Goal: Information Seeking & Learning: Learn about a topic

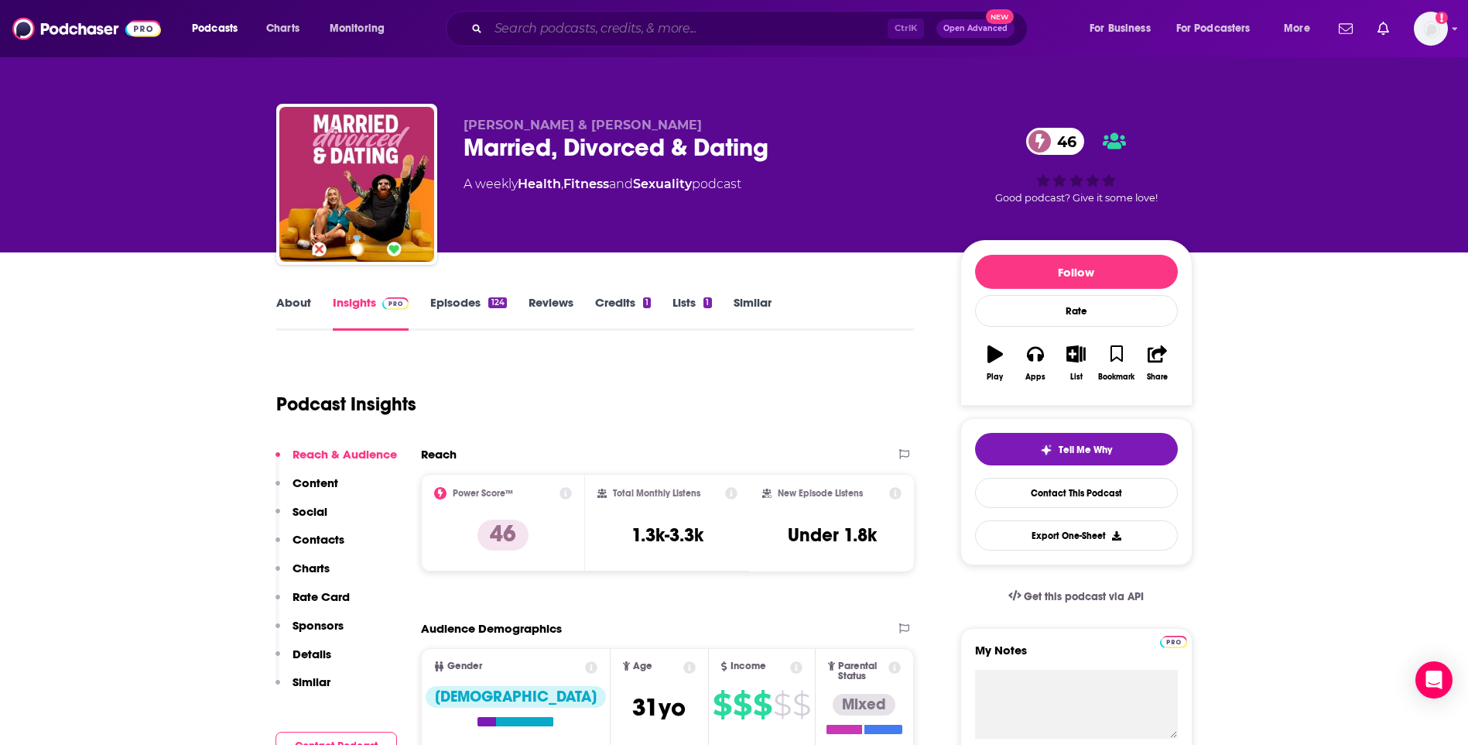
click at [675, 28] on input "Search podcasts, credits, & more..." at bounding box center [687, 28] width 399 height 25
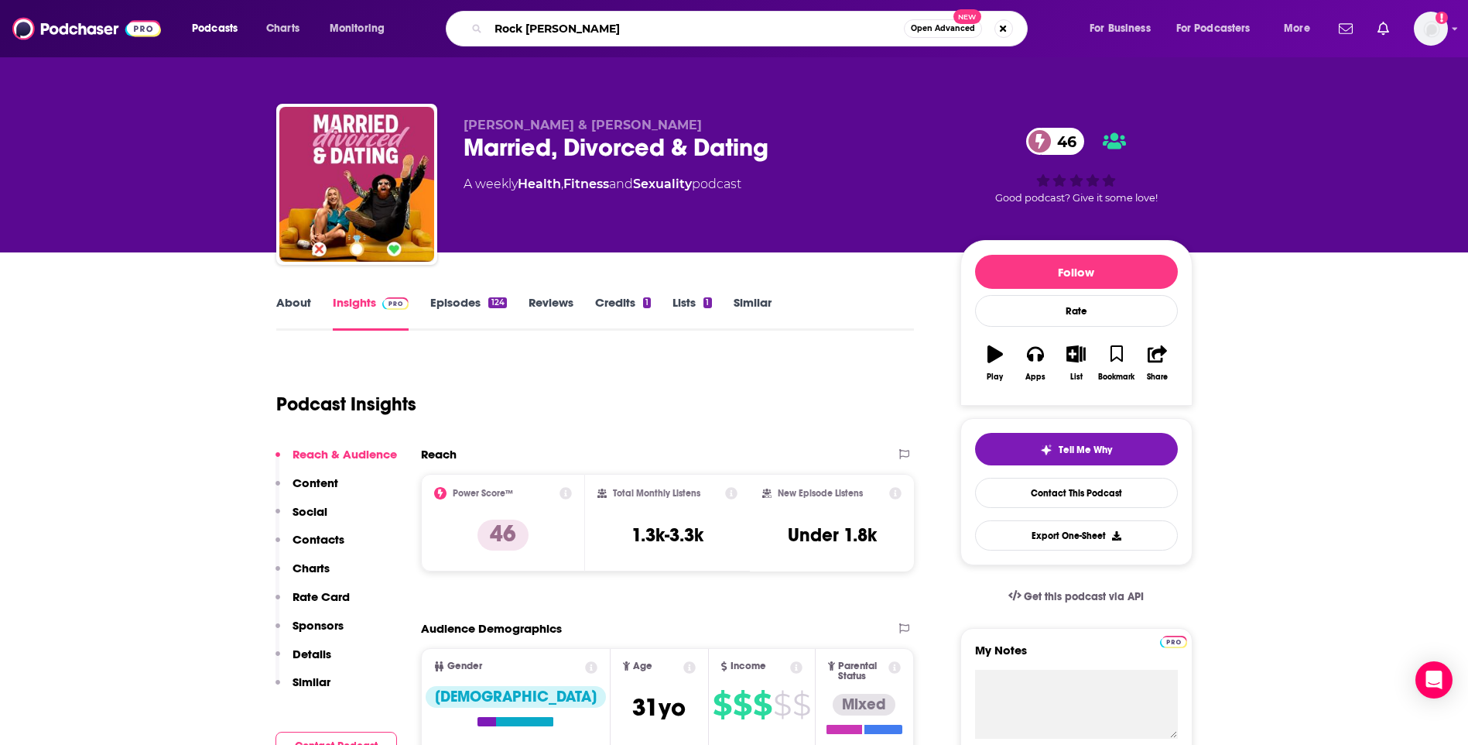
type input "Rock Botton"
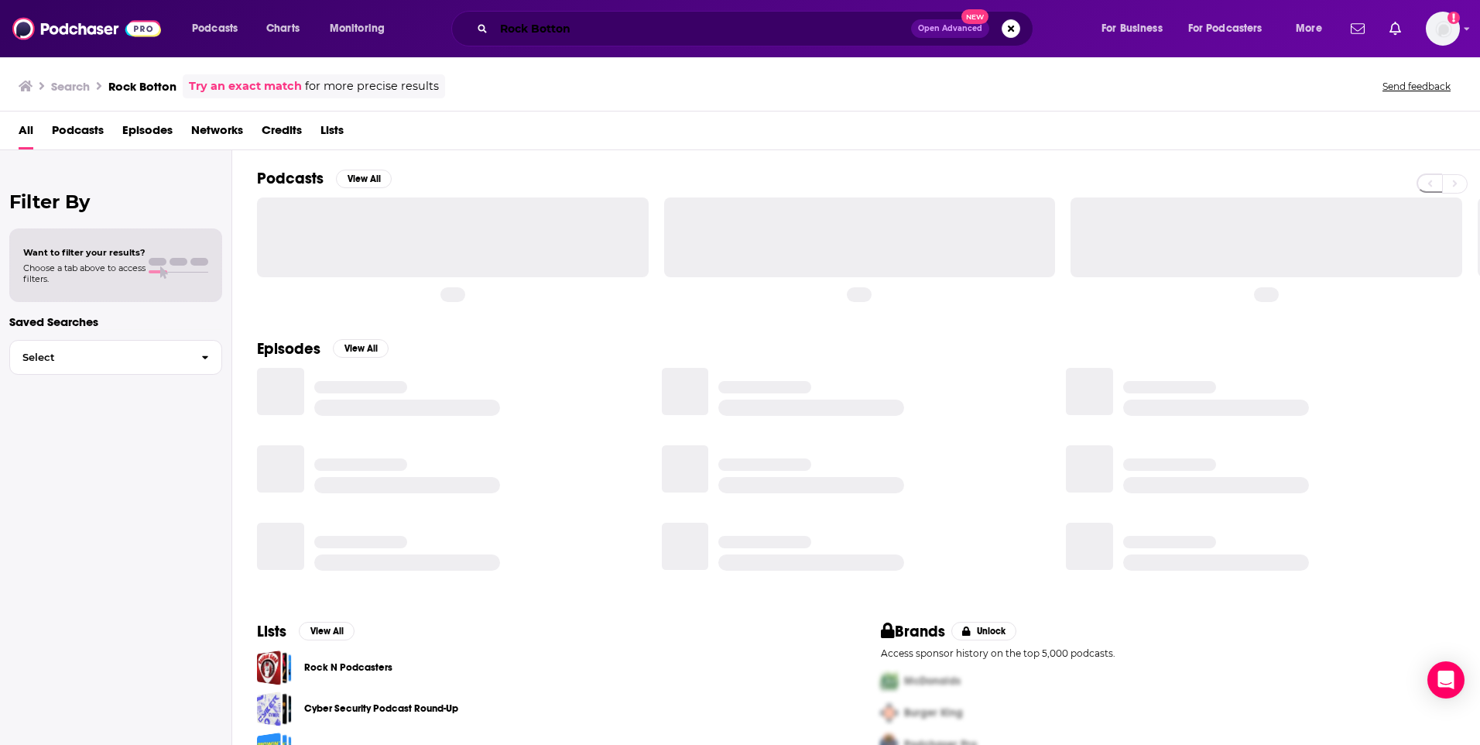
click at [583, 27] on input "Rock Botton" at bounding box center [702, 28] width 417 height 25
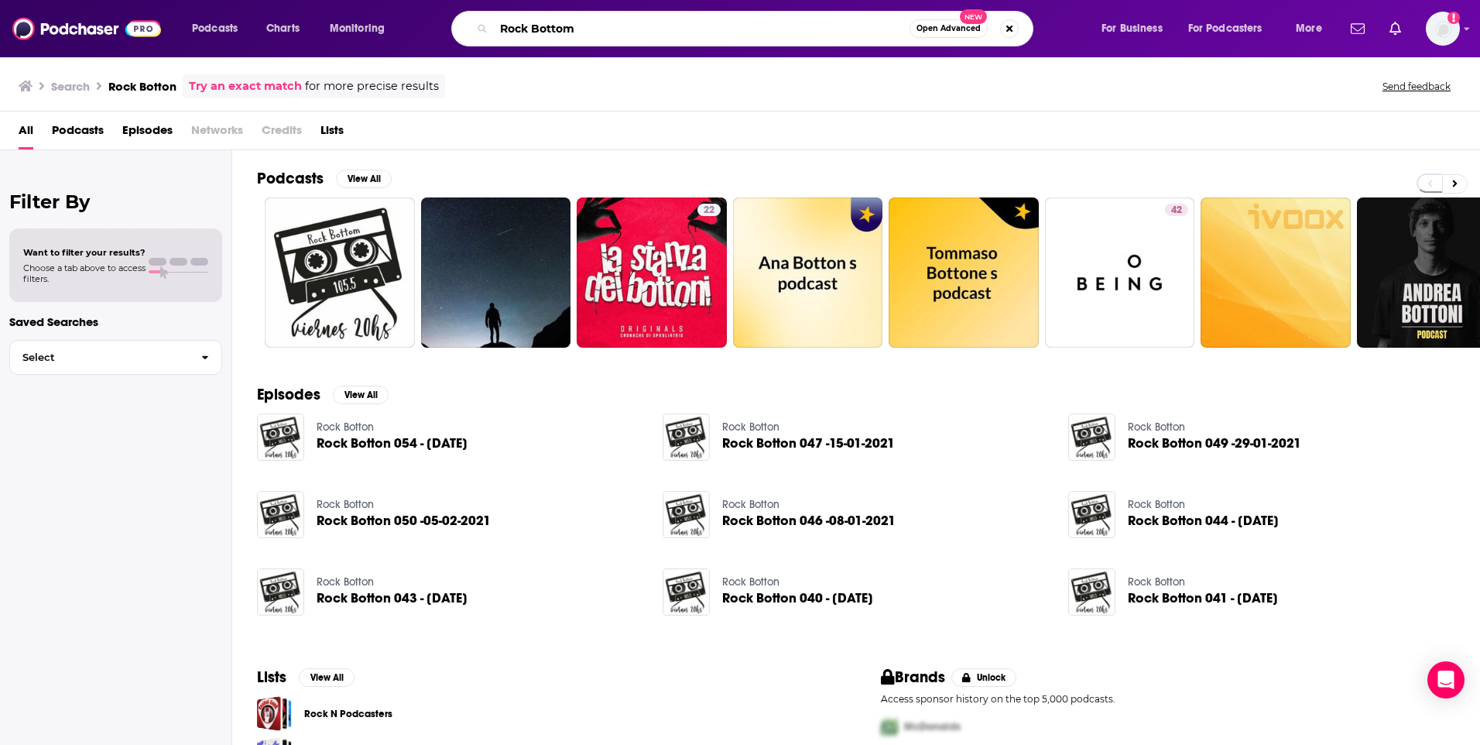
type input "Rock Bottom"
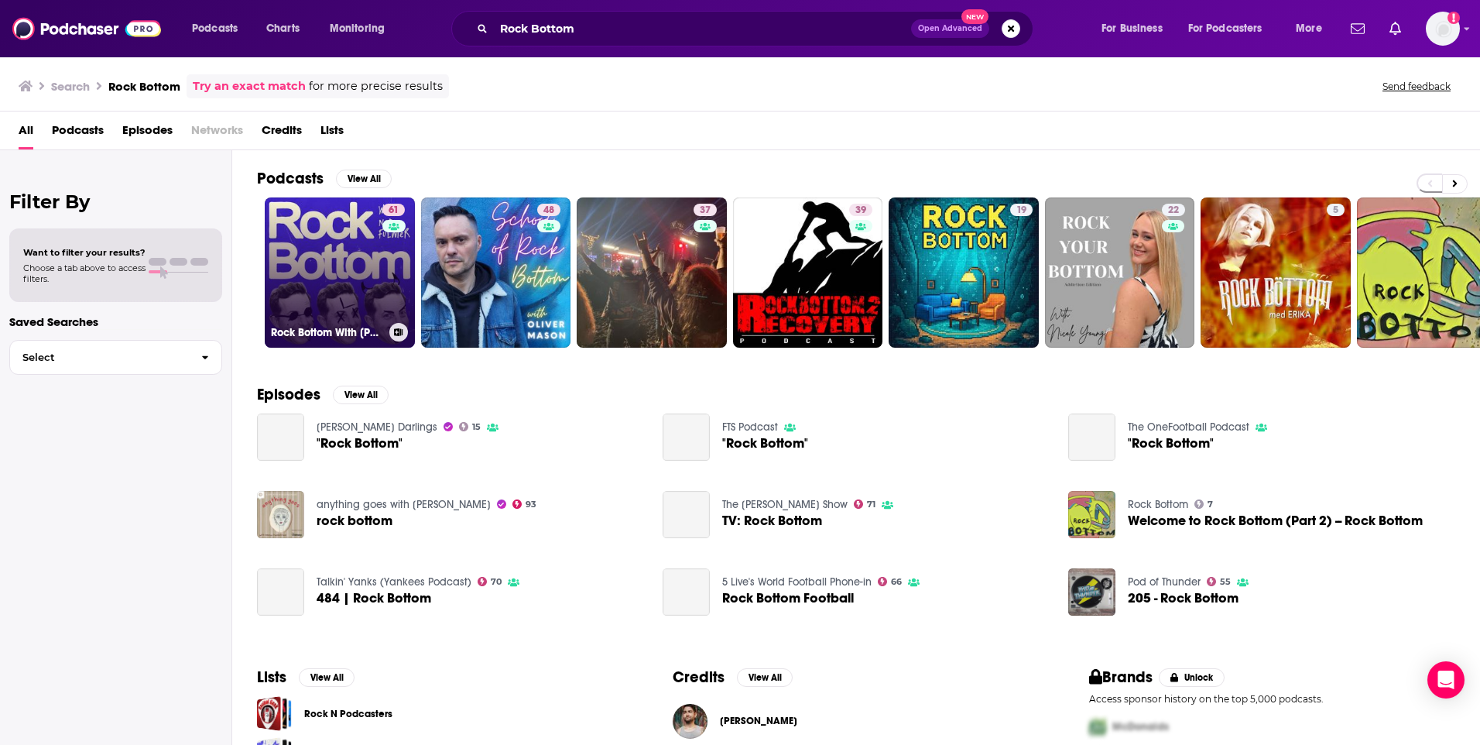
click at [338, 257] on link "61 Rock Bottom With [PERSON_NAME]" at bounding box center [340, 272] width 150 height 150
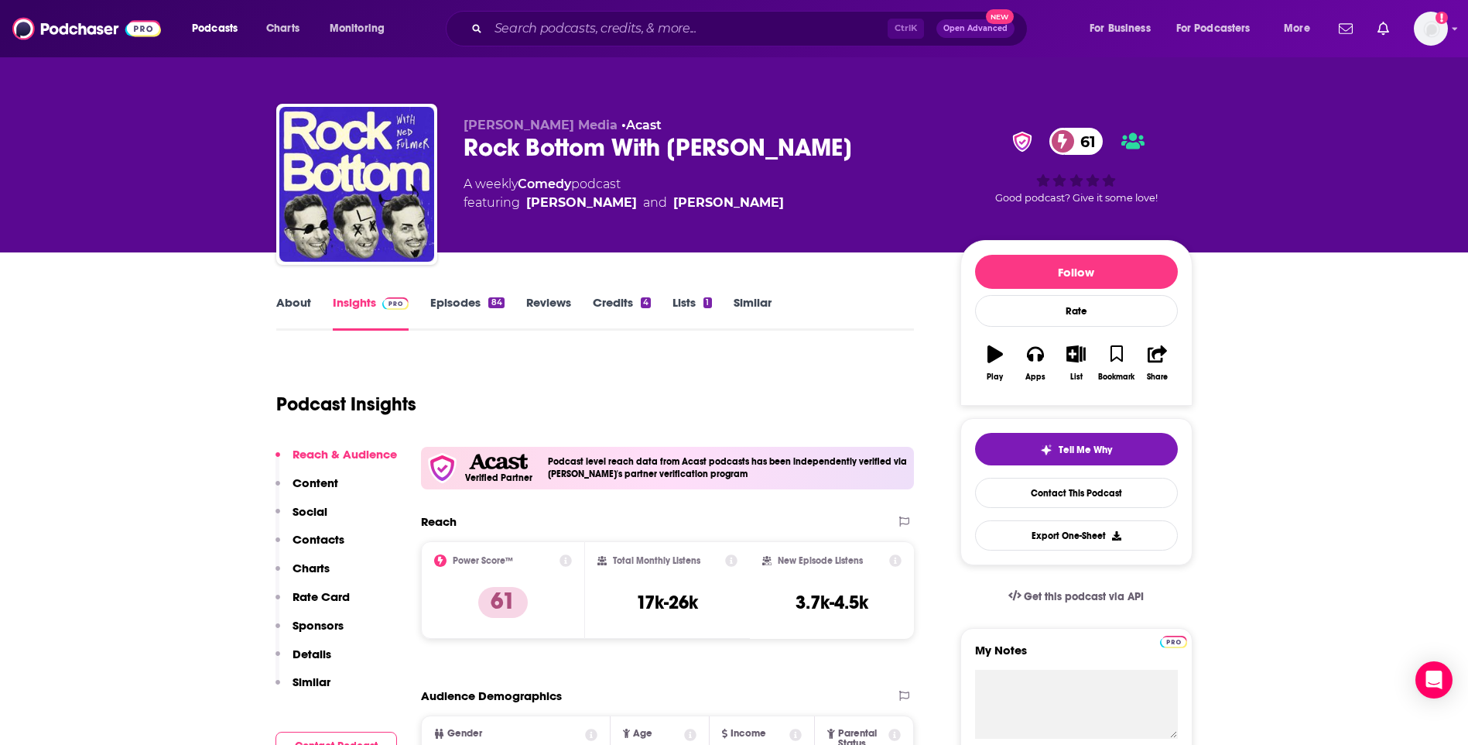
click at [455, 303] on link "Episodes 84" at bounding box center [467, 313] width 74 height 36
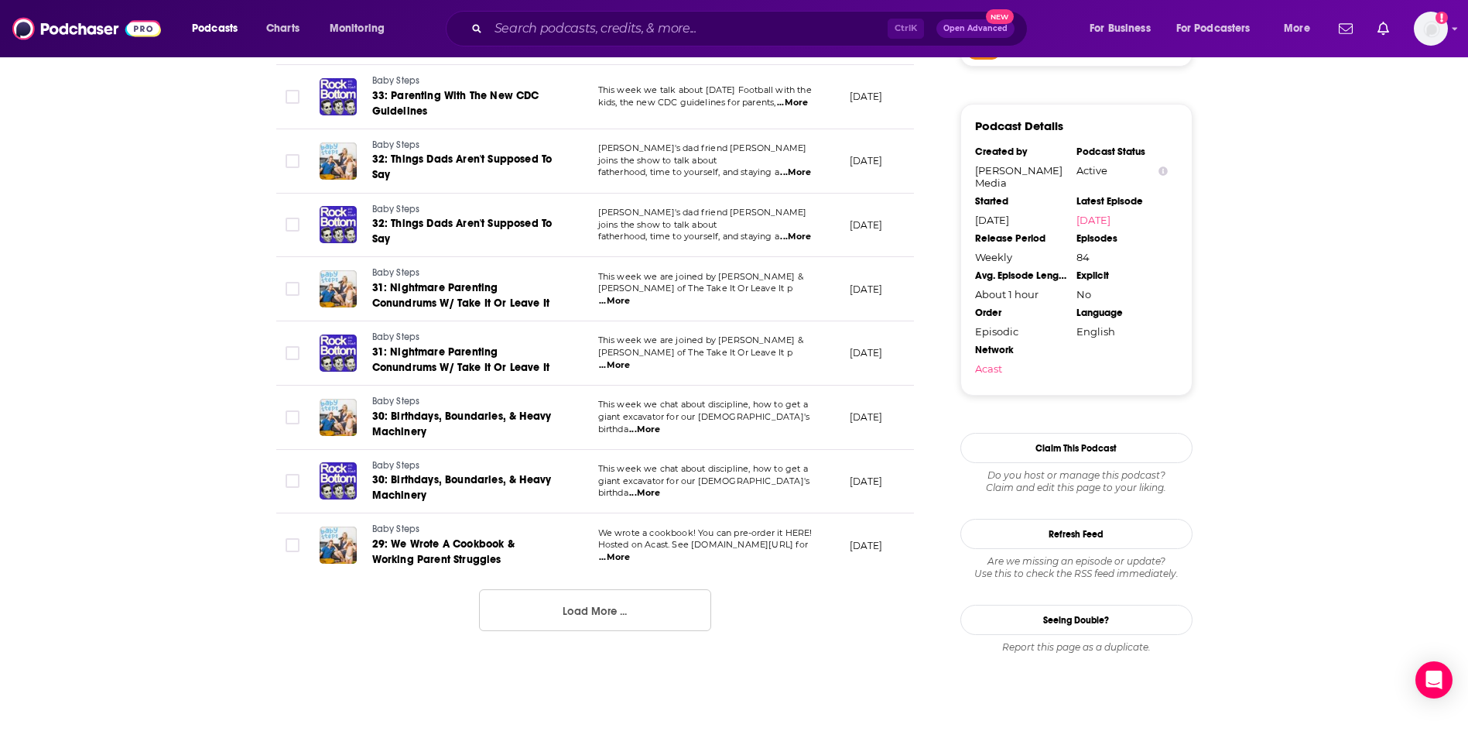
scroll to position [1548, 0]
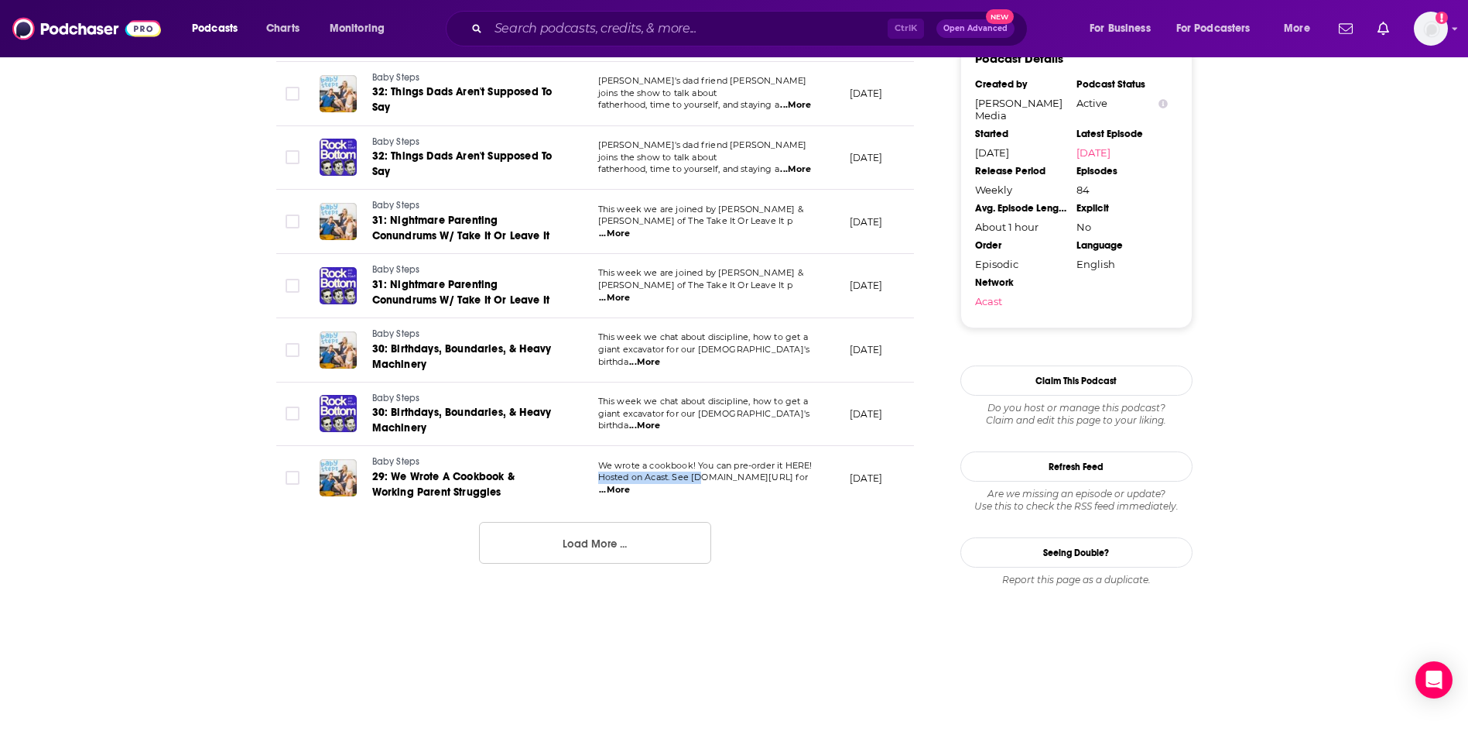
drag, startPoint x: 601, startPoint y: 499, endPoint x: 704, endPoint y: 508, distance: 103.4
drag, startPoint x: 704, startPoint y: 508, endPoint x: 865, endPoint y: 596, distance: 182.9
drag, startPoint x: 629, startPoint y: 499, endPoint x: 725, endPoint y: 508, distance: 96.4
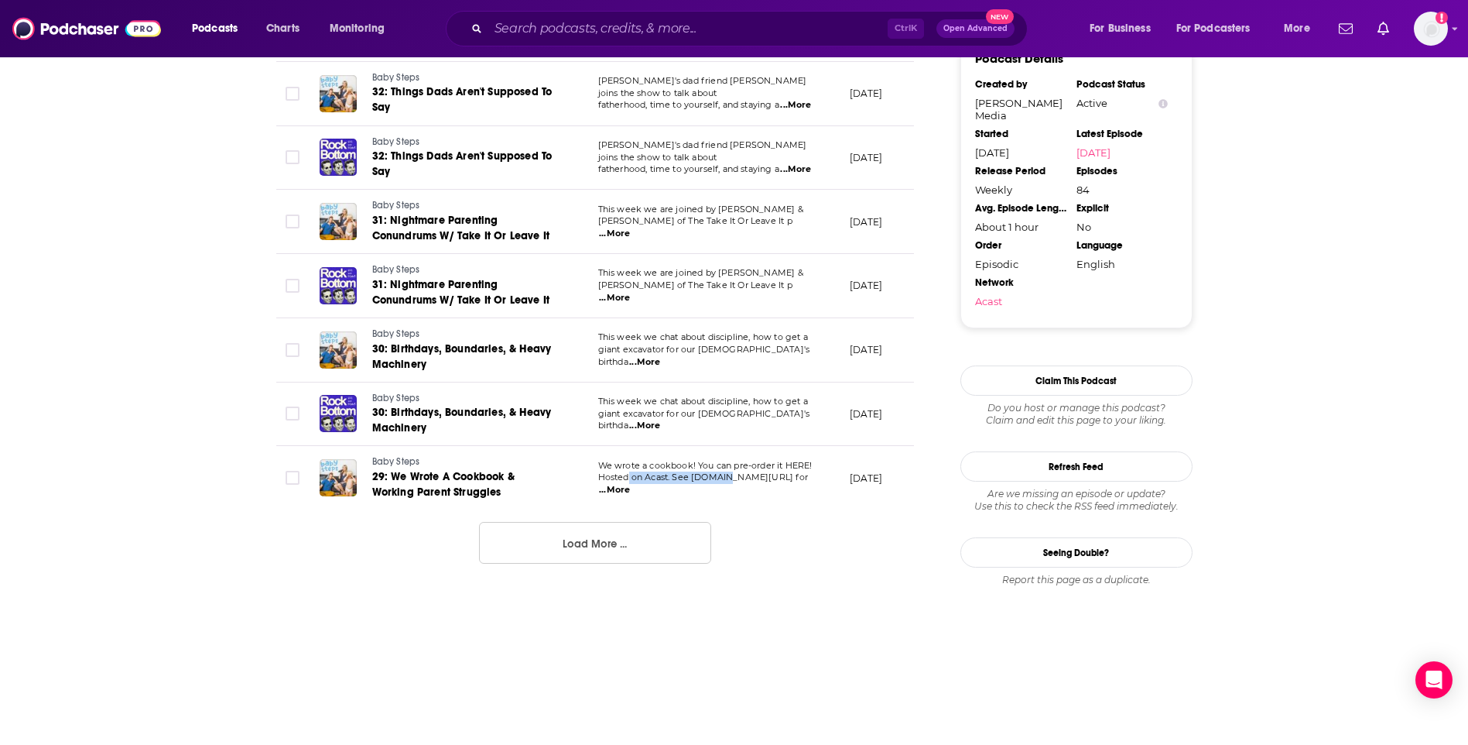
drag, startPoint x: 725, startPoint y: 508, endPoint x: 807, endPoint y: 564, distance: 100.3
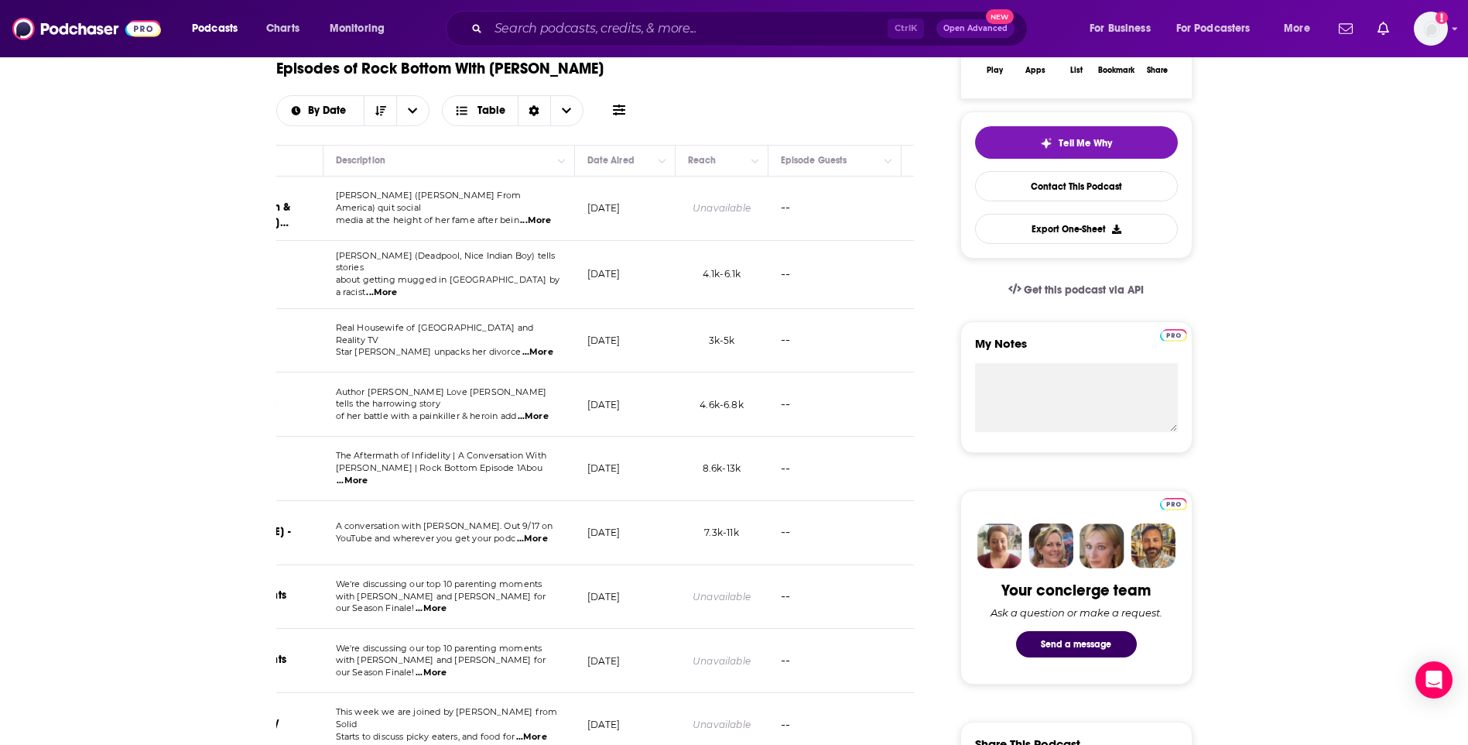
scroll to position [310, 0]
